Goal: Navigation & Orientation: Find specific page/section

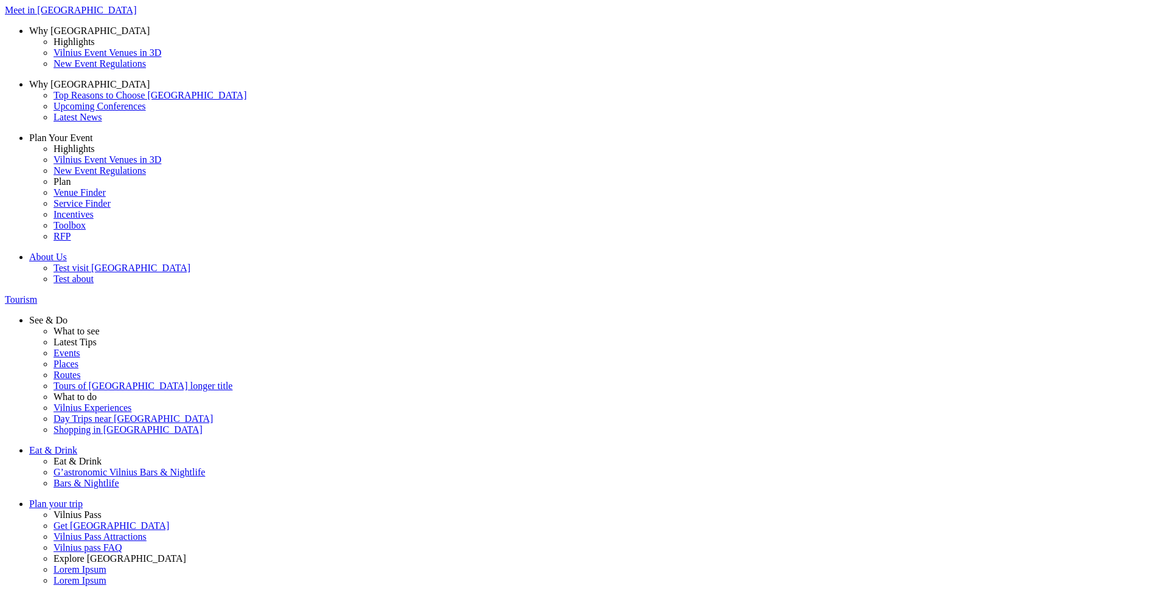
click at [903, 51] on button "Lt" at bounding box center [894, 44] width 16 height 13
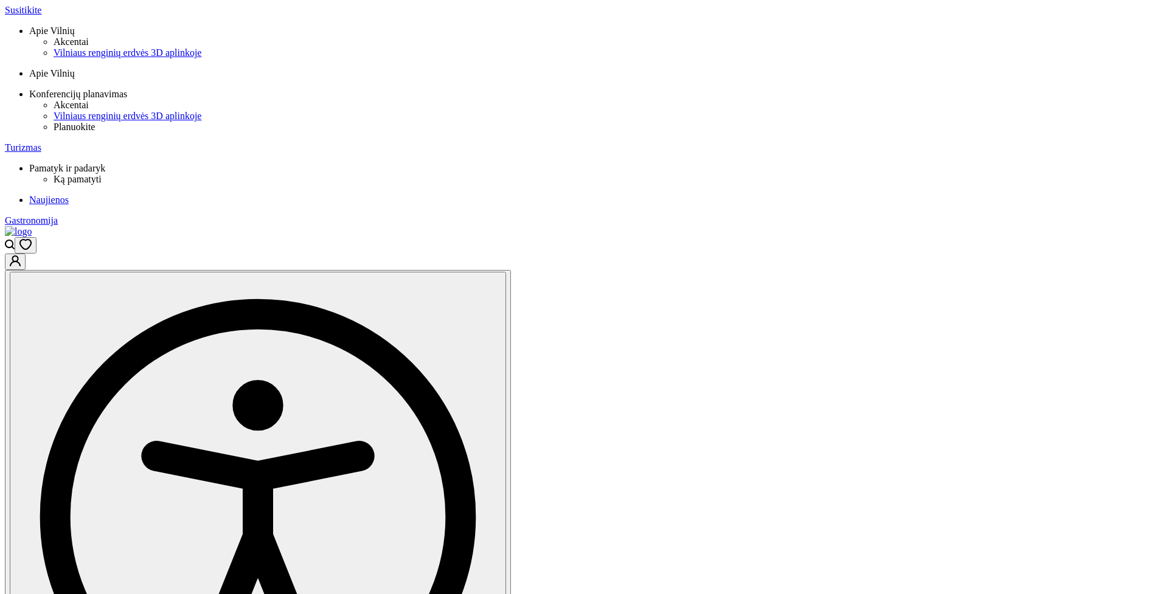
click at [910, 51] on button "Pl" at bounding box center [916, 44] width 17 height 13
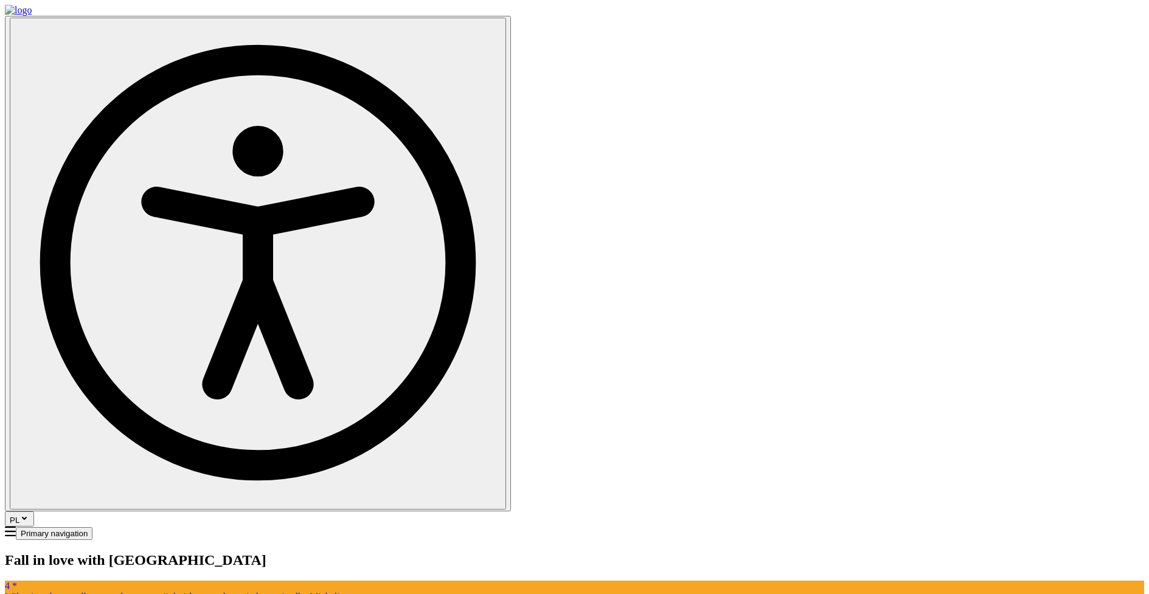
click at [34, 511] on button "PL" at bounding box center [19, 518] width 29 height 15
click at [924, 51] on button "De" at bounding box center [934, 44] width 20 height 13
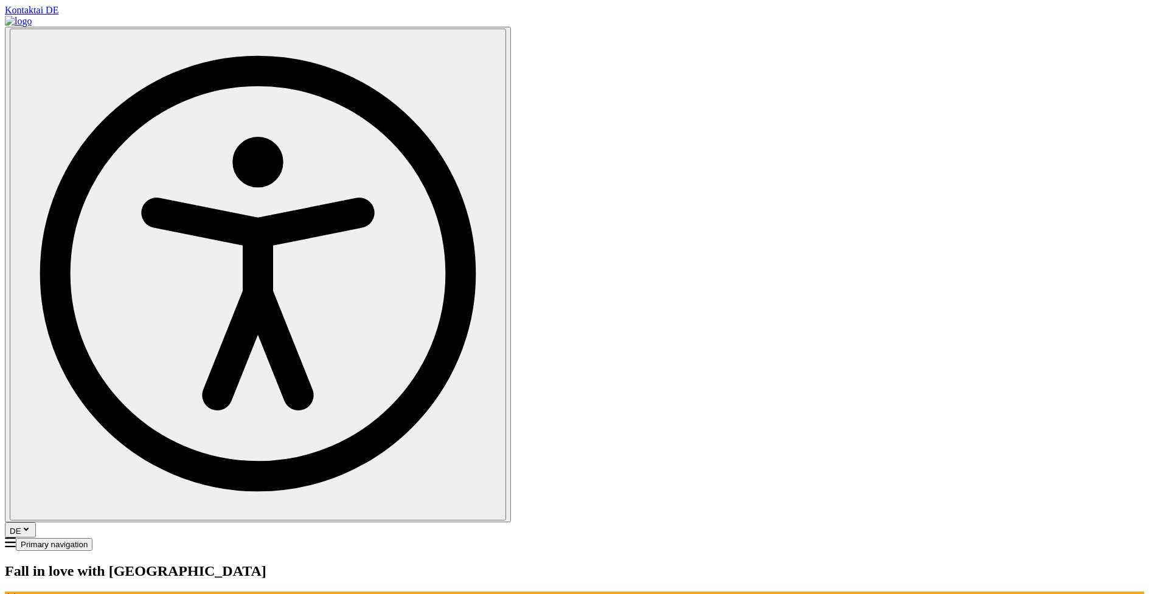
drag, startPoint x: 155, startPoint y: 128, endPoint x: 147, endPoint y: 122, distance: 10.0
